Goal: Transaction & Acquisition: Purchase product/service

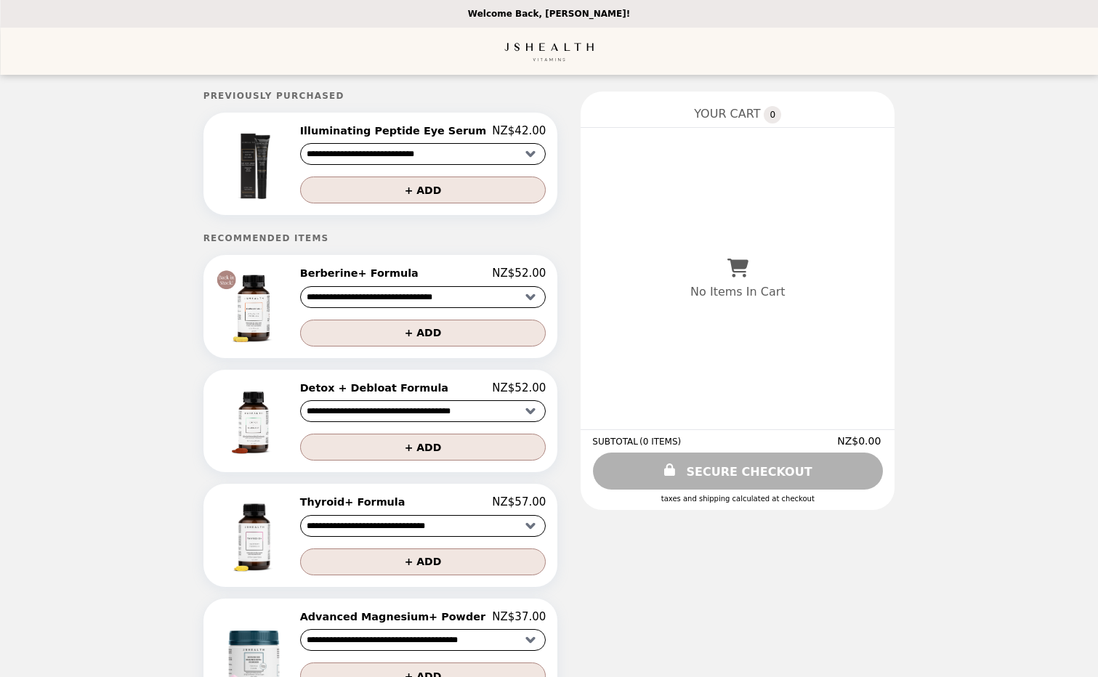
click at [345, 277] on h2 "Berberine+ Formula" at bounding box center [362, 273] width 124 height 13
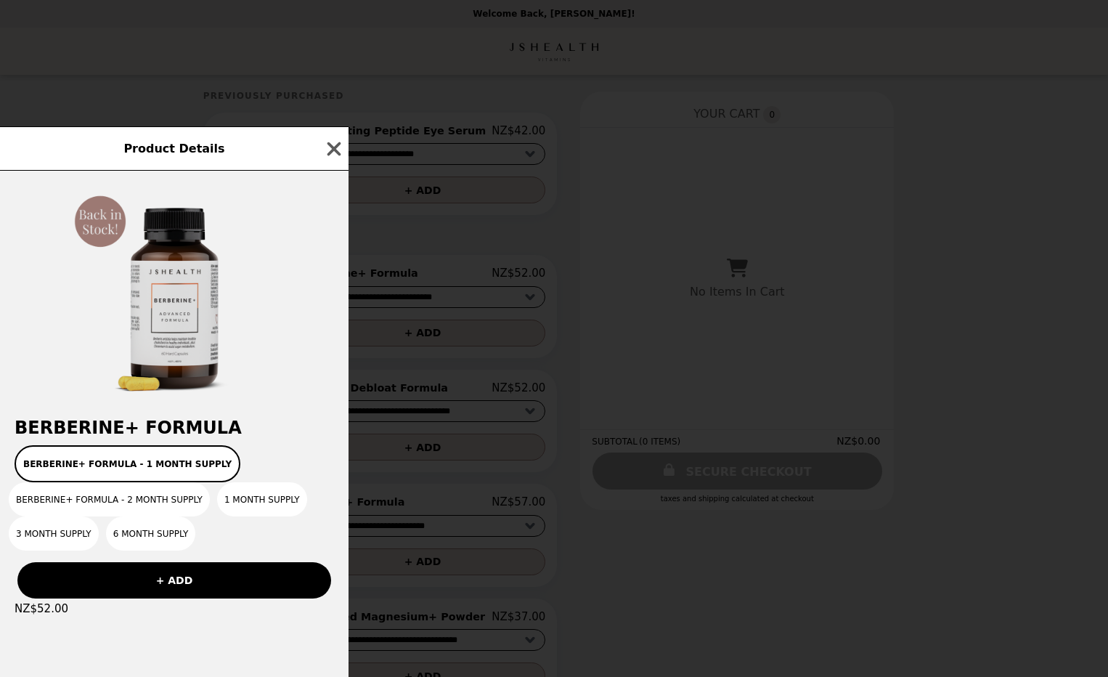
click at [96, 226] on img at bounding box center [174, 294] width 218 height 218
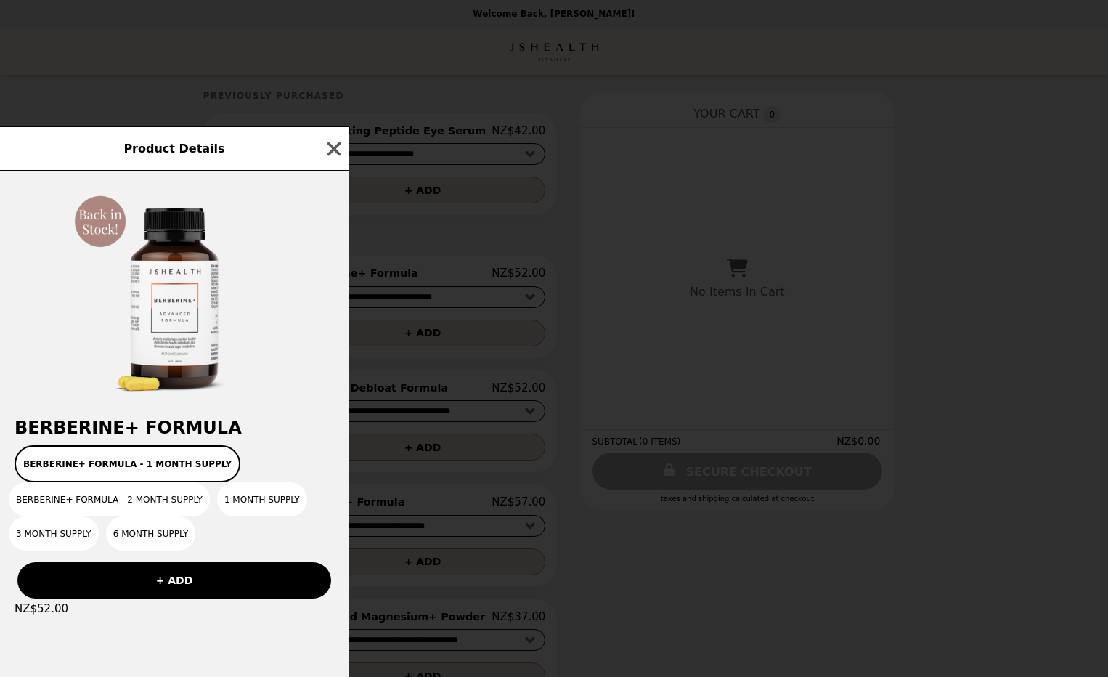
click at [208, 145] on span "Product Details" at bounding box center [173, 149] width 101 height 14
click at [143, 142] on span "Product Details" at bounding box center [173, 149] width 101 height 14
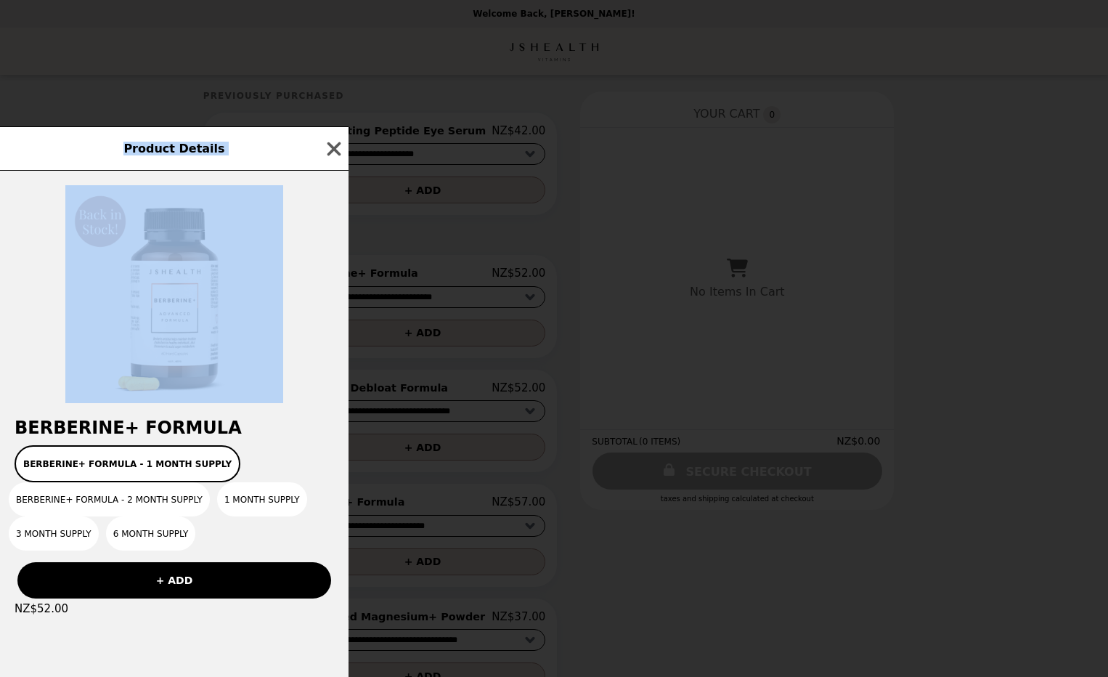
click at [143, 142] on span "Product Details" at bounding box center [173, 149] width 101 height 14
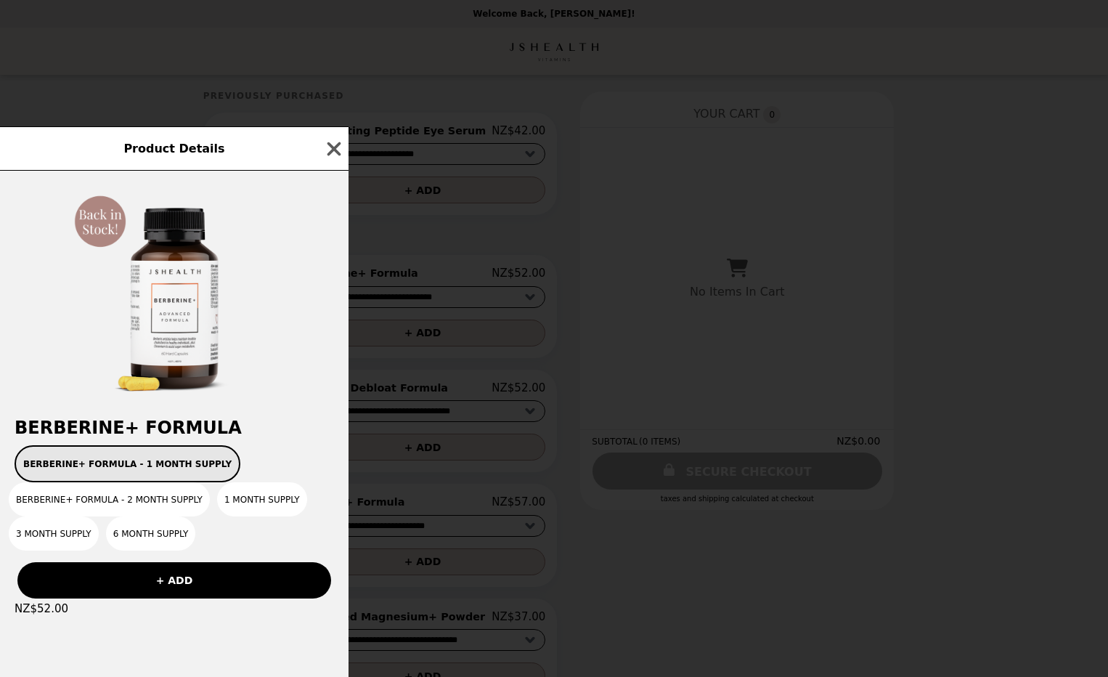
click at [49, 463] on button "Berberine+ Formula - 1 Month Supply" at bounding box center [128, 463] width 226 height 37
click at [332, 143] on icon "button" at bounding box center [335, 149] width 14 height 14
